Goal: Task Accomplishment & Management: Use online tool/utility

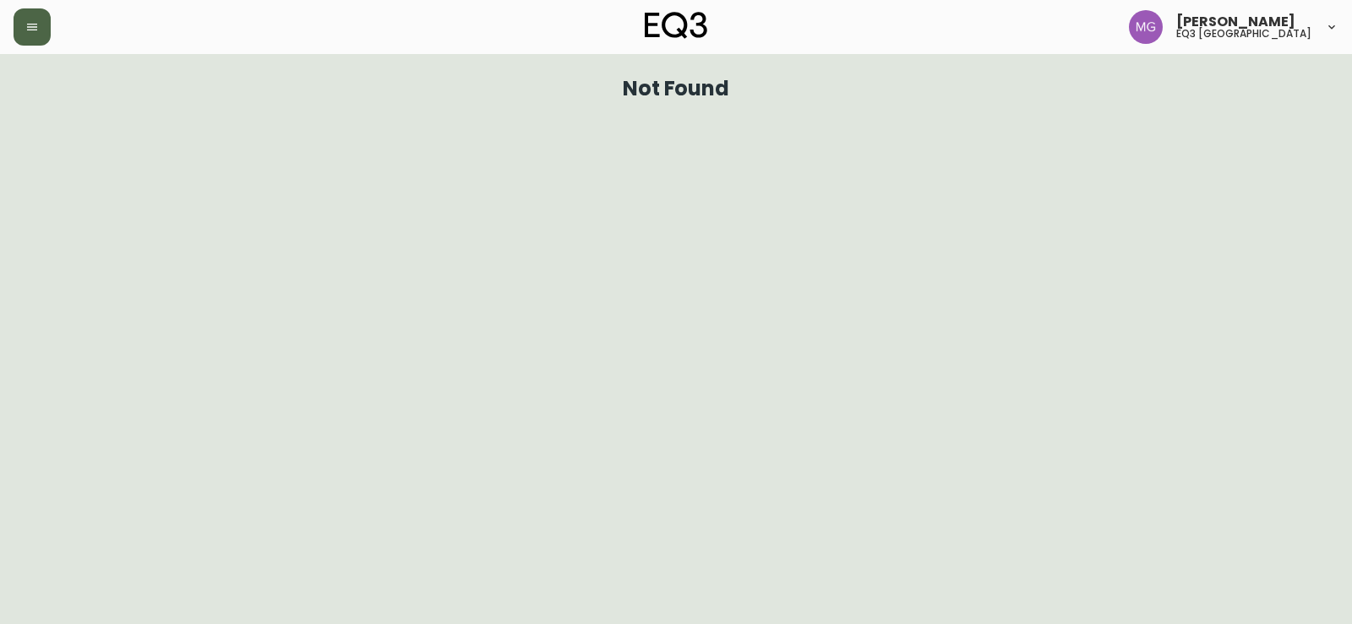
click at [24, 38] on button "button" at bounding box center [32, 26] width 37 height 37
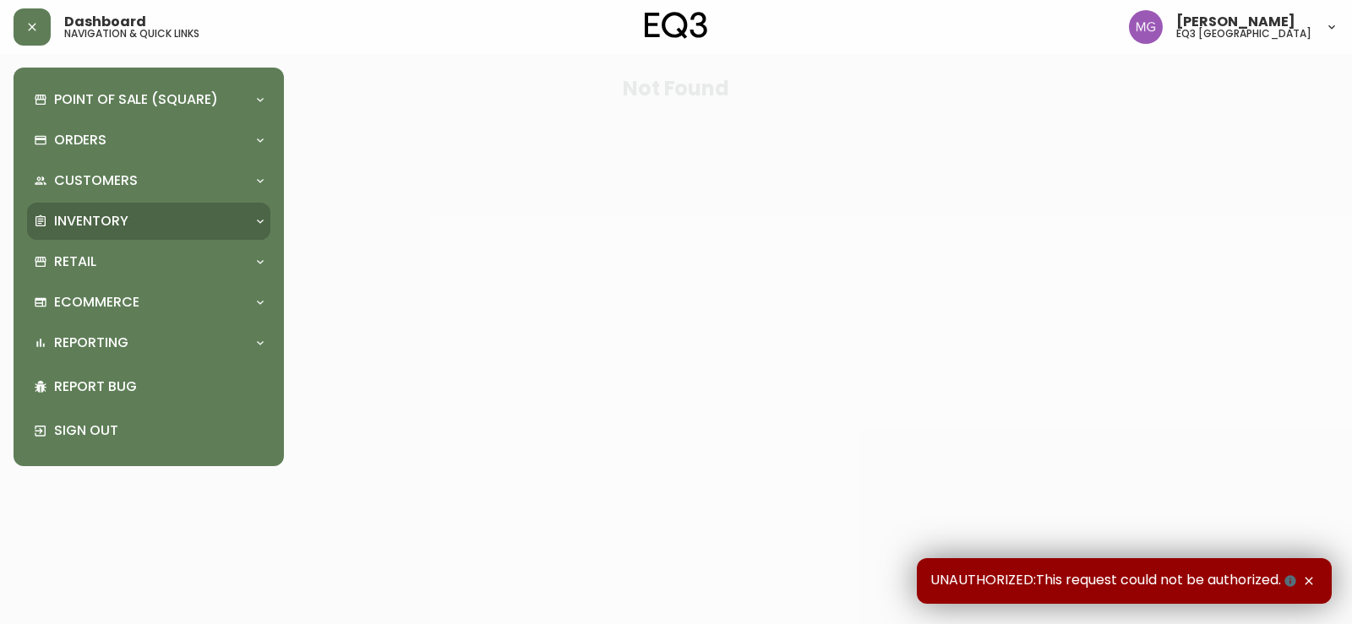
click at [96, 218] on p "Inventory" at bounding box center [91, 221] width 74 height 19
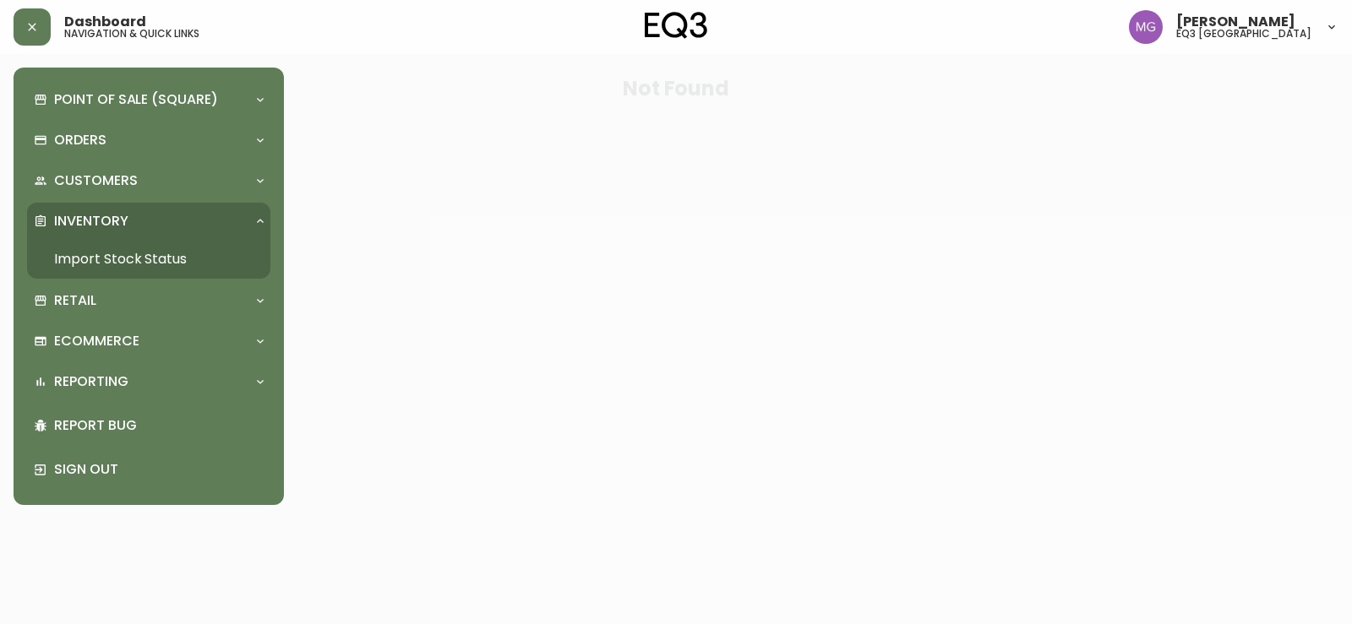
click at [150, 270] on link "Import Stock Status" at bounding box center [148, 259] width 243 height 39
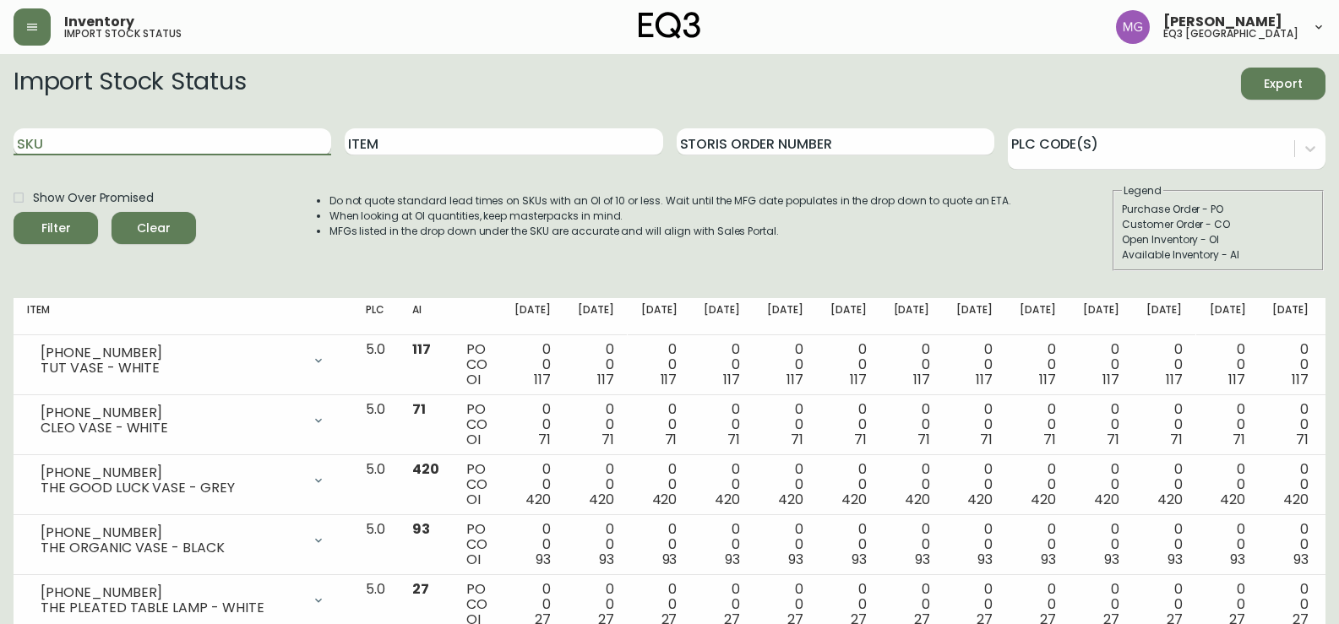
click at [184, 147] on input "SKU" at bounding box center [173, 141] width 318 height 27
paste input "[PHONE_NUMBER]"
type input "[PHONE_NUMBER]"
click at [14, 212] on button "Filter" at bounding box center [56, 228] width 84 height 32
